Goal: Task Accomplishment & Management: Use online tool/utility

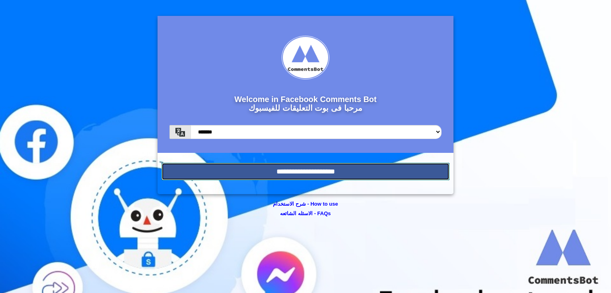
click at [377, 171] on input "**********" at bounding box center [305, 171] width 288 height 17
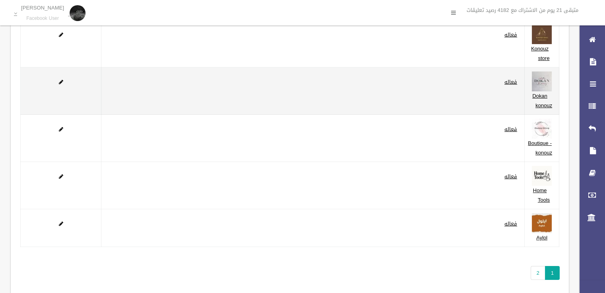
scroll to position [105, 0]
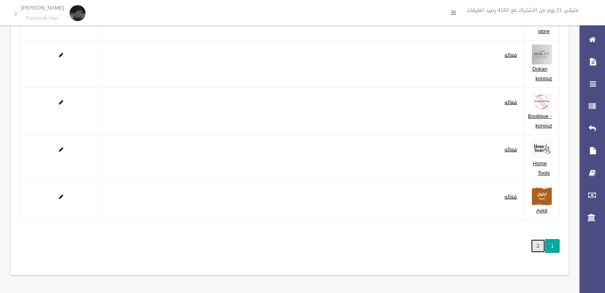
click at [540, 246] on link "2" at bounding box center [537, 246] width 15 height 14
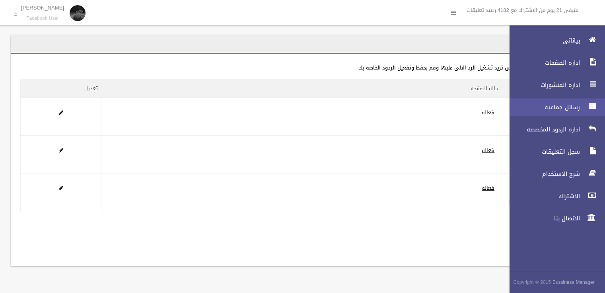
click at [555, 111] on span "رسائل جماعيه" at bounding box center [543, 107] width 80 height 8
